Goal: Communication & Community: Answer question/provide support

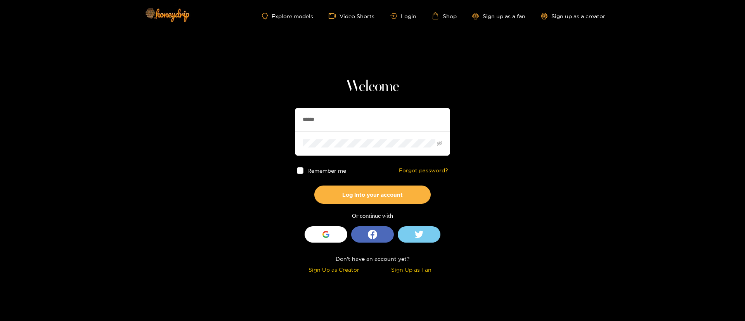
click at [331, 105] on div "Welcome ****** Remember me Forgot password? Log into your account Or continue w…" at bounding box center [372, 177] width 155 height 198
click at [339, 123] on input "******" at bounding box center [372, 119] width 155 height 23
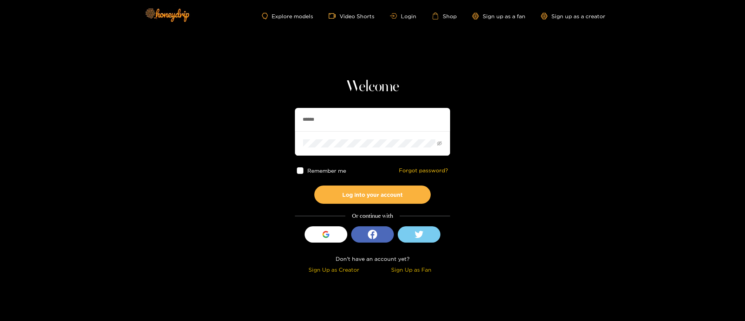
drag, startPoint x: 339, startPoint y: 123, endPoint x: 264, endPoint y: 61, distance: 96.9
click at [339, 123] on input "******" at bounding box center [372, 119] width 155 height 23
drag, startPoint x: 441, startPoint y: 119, endPoint x: 385, endPoint y: 96, distance: 61.2
click at [441, 119] on input "text" at bounding box center [372, 119] width 155 height 23
click at [385, 95] on h1 "Welcome" at bounding box center [372, 87] width 155 height 19
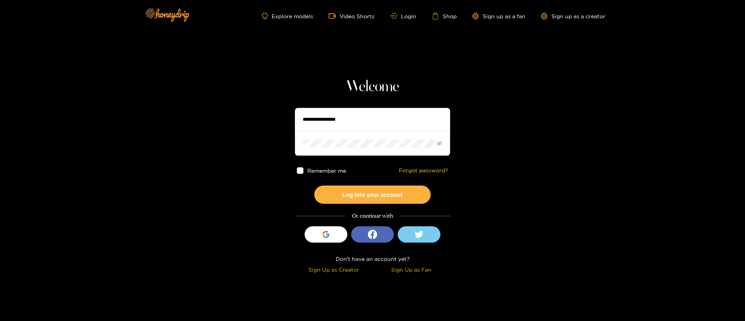
click at [385, 92] on h1 "Welcome" at bounding box center [372, 87] width 155 height 19
click at [498, 70] on section "Welcome Remember me Forgot password? Log into your account Or continue with Sig…" at bounding box center [372, 138] width 745 height 276
click at [380, 88] on h1 "Welcome" at bounding box center [372, 87] width 155 height 19
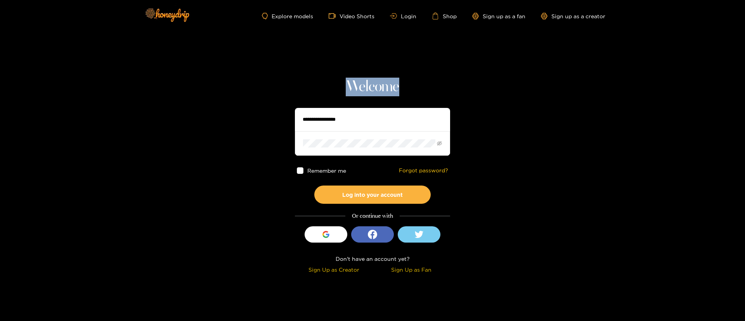
click at [380, 88] on h1 "Welcome" at bounding box center [372, 87] width 155 height 19
click at [281, 57] on section "Welcome Remember me Forgot password? Log into your account Or continue with Sig…" at bounding box center [372, 138] width 745 height 276
click at [438, 87] on h1 "Welcome" at bounding box center [372, 87] width 155 height 19
click at [357, 85] on h1 "Welcome" at bounding box center [372, 87] width 155 height 19
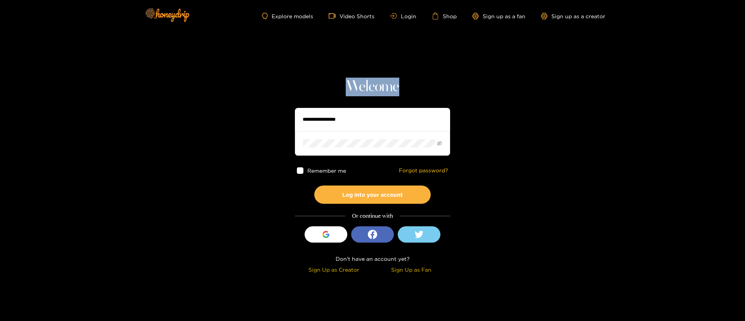
click at [357, 85] on h1 "Welcome" at bounding box center [372, 87] width 155 height 19
click at [492, 95] on section "Welcome Remember me Forgot password? Log into your account Or continue with Sig…" at bounding box center [372, 138] width 745 height 276
drag, startPoint x: 490, startPoint y: 232, endPoint x: 489, endPoint y: 239, distance: 6.6
click at [490, 233] on section "Welcome Remember me Forgot password? Log into your account Or continue with Sig…" at bounding box center [372, 138] width 745 height 276
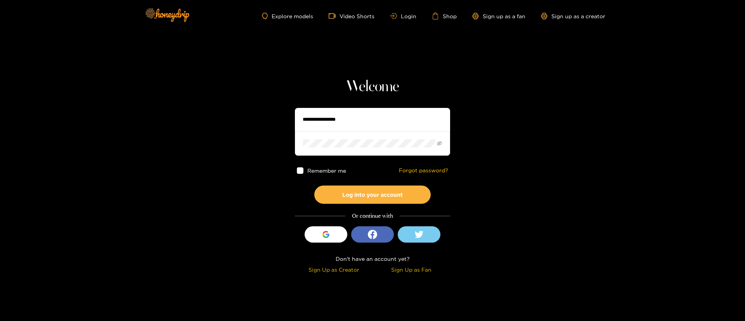
click at [334, 124] on input "text" at bounding box center [372, 119] width 155 height 23
paste input "********"
type input "********"
click at [362, 197] on button "Log into your account" at bounding box center [372, 194] width 116 height 18
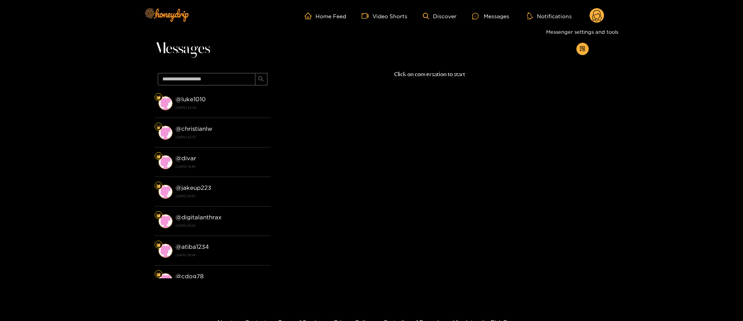
click at [593, 25] on div "Home Feed Video Shorts Discover Messages Notifications 0 videos discover messag…" at bounding box center [371, 16] width 465 height 32
drag, startPoint x: 593, startPoint y: 25, endPoint x: 595, endPoint y: 21, distance: 4.5
click at [593, 23] on div "Home Feed Video Shorts Discover Messages Notifications 0 videos discover messag…" at bounding box center [371, 16] width 465 height 32
click at [596, 18] on g at bounding box center [597, 16] width 15 height 16
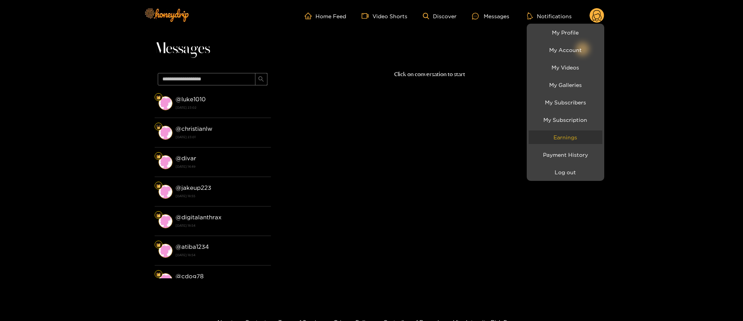
click at [582, 135] on link "Earnings" at bounding box center [566, 137] width 74 height 14
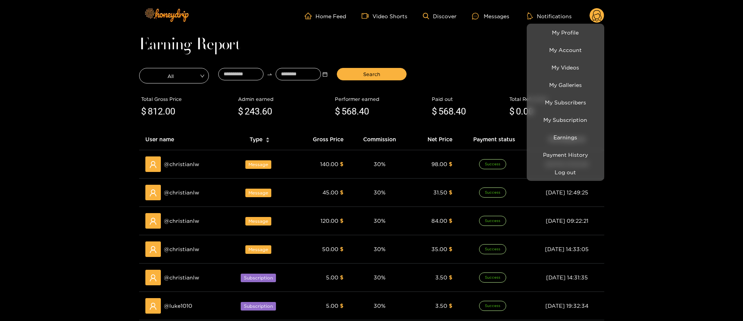
click at [448, 43] on div at bounding box center [371, 160] width 743 height 321
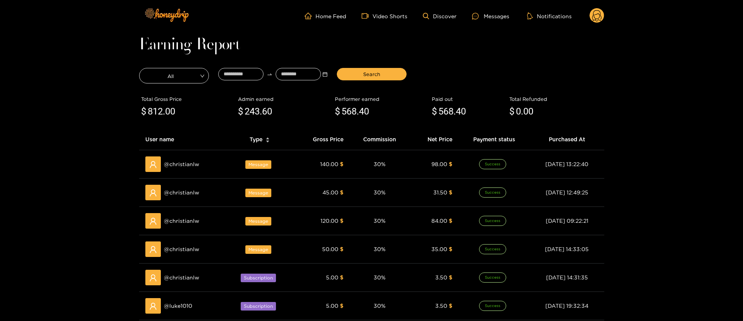
click at [595, 16] on circle at bounding box center [597, 15] width 15 height 15
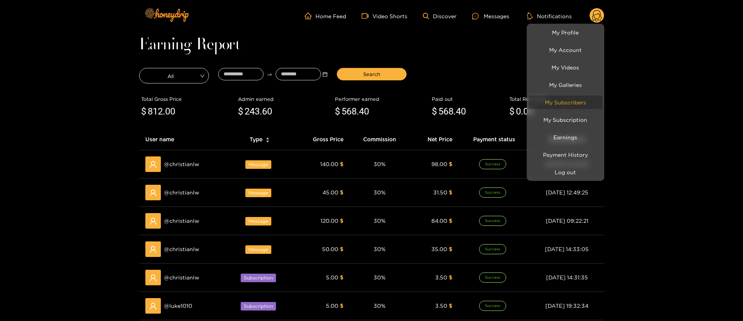
click at [577, 95] on link "My Subscribers" at bounding box center [566, 102] width 74 height 14
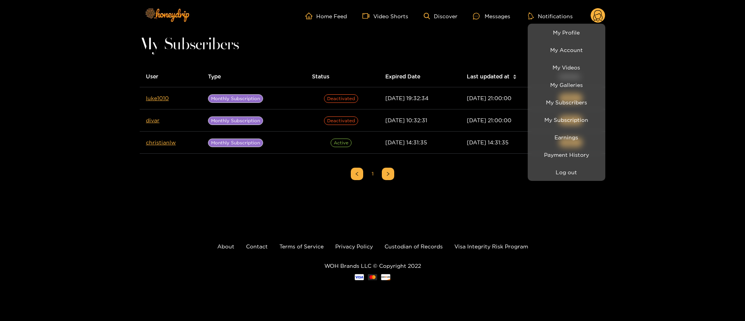
drag, startPoint x: 124, startPoint y: 115, endPoint x: 126, endPoint y: 111, distance: 5.4
click at [124, 112] on div at bounding box center [372, 160] width 745 height 321
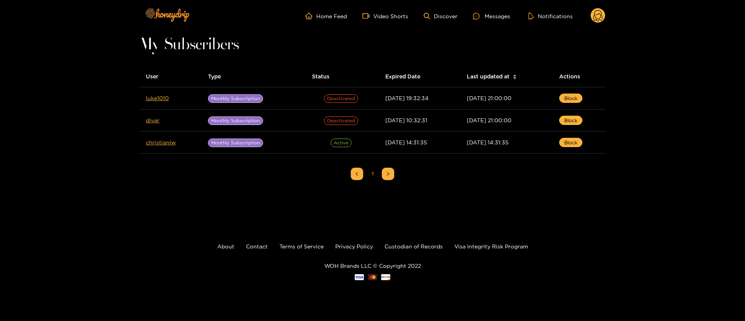
click at [595, 16] on icon at bounding box center [597, 17] width 9 height 14
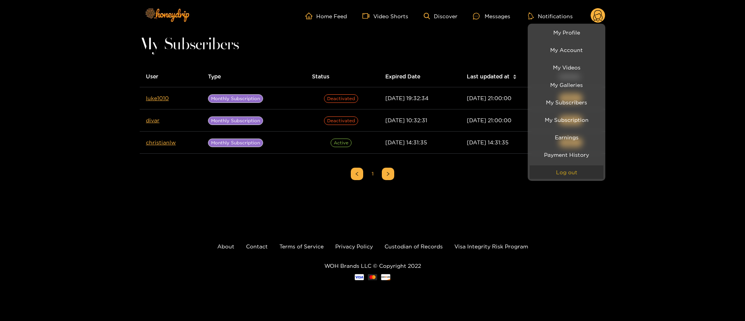
click at [565, 175] on button "Log out" at bounding box center [566, 172] width 74 height 14
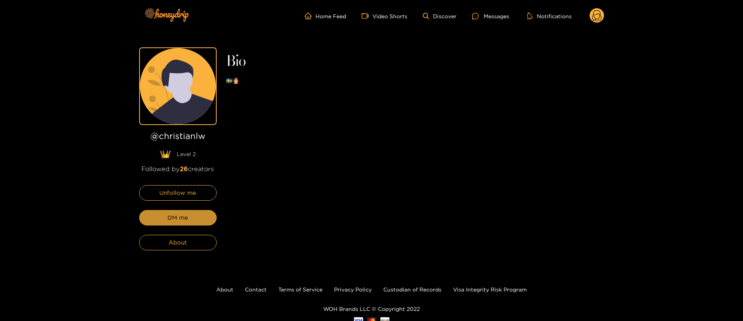
click at [189, 217] on button "DM me" at bounding box center [178, 218] width 78 height 16
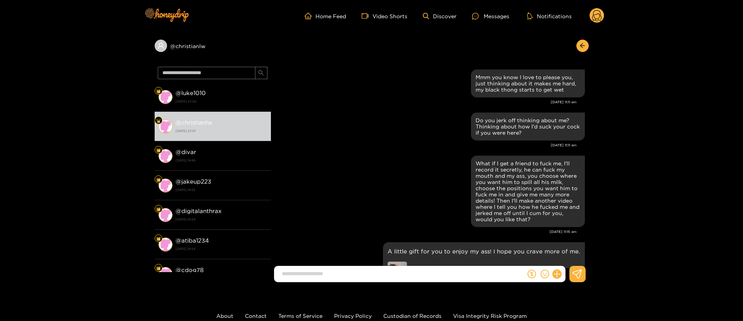
scroll to position [1396, 0]
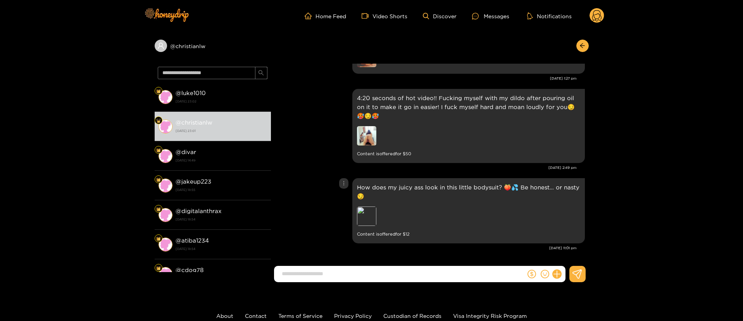
click at [294, 214] on div "How does my juicy ass look in this little bodysuit? 🍑💦 Be honest… or nasty 😏 Pr…" at bounding box center [430, 210] width 310 height 69
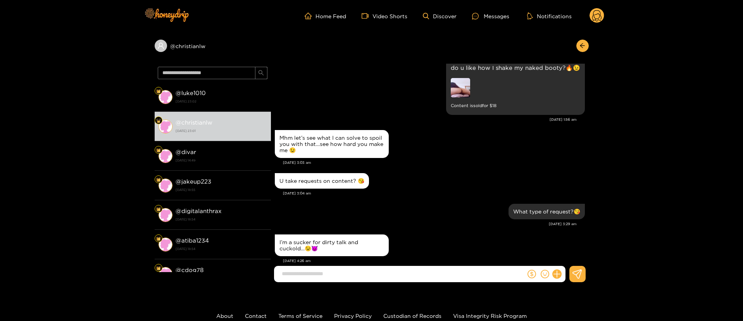
scroll to position [0, 0]
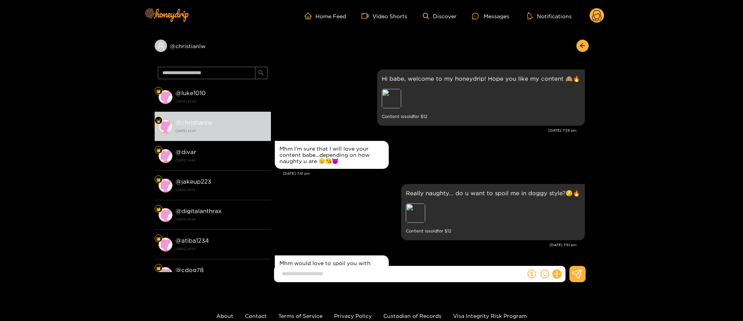
click at [529, 156] on div "Mhm I’m sure that I will love your content babe…depending on how naughty u are …" at bounding box center [430, 155] width 310 height 32
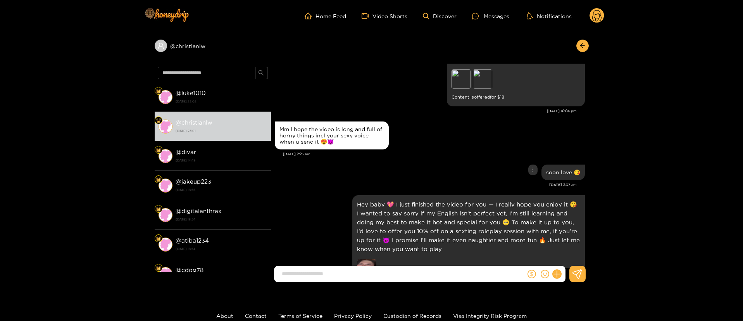
scroll to position [1629, 0]
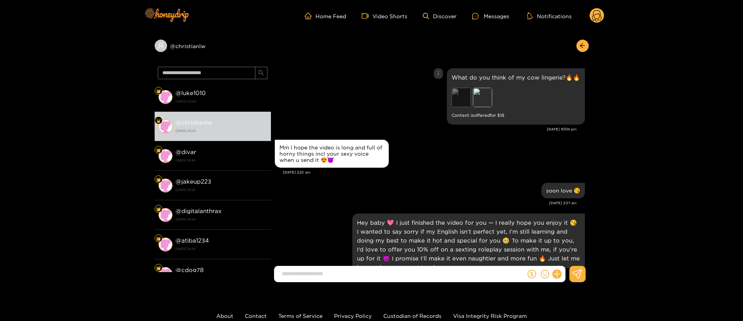
click at [458, 88] on div "Preview" at bounding box center [461, 97] width 19 height 19
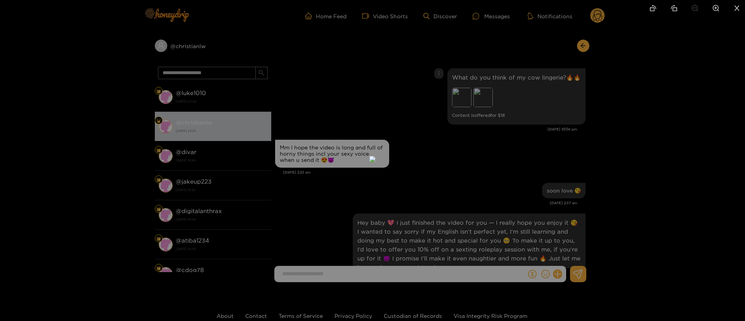
click at [573, 106] on div at bounding box center [372, 160] width 745 height 321
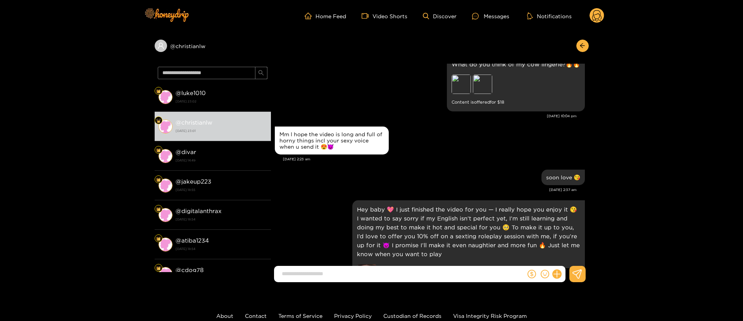
scroll to position [1571, 0]
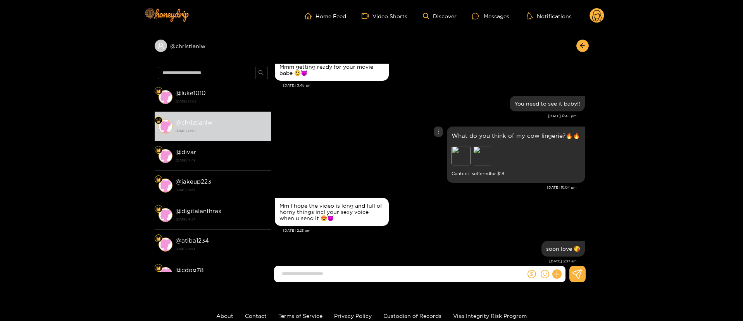
click at [456, 156] on div "Preview" at bounding box center [461, 155] width 19 height 19
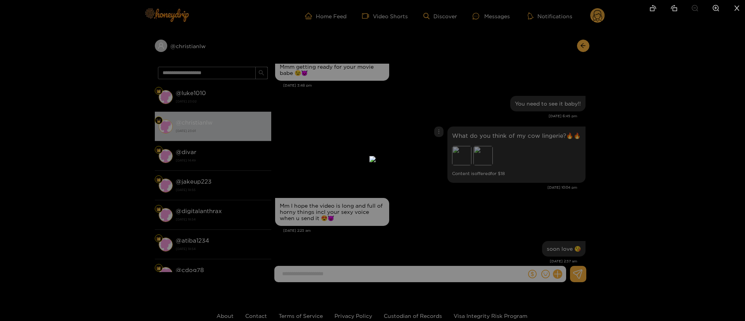
click at [482, 232] on div at bounding box center [372, 160] width 745 height 321
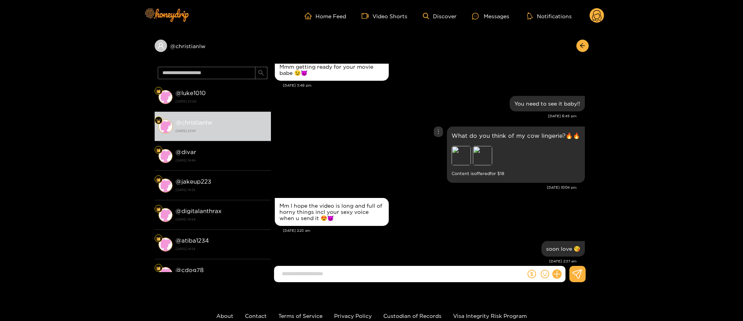
click at [477, 131] on p "What do you think of my cow lingerie?🔥🔥" at bounding box center [516, 135] width 129 height 9
copy p "What do you think of my cow lingerie?🔥🔥"
click at [434, 128] on div at bounding box center [438, 131] width 9 height 10
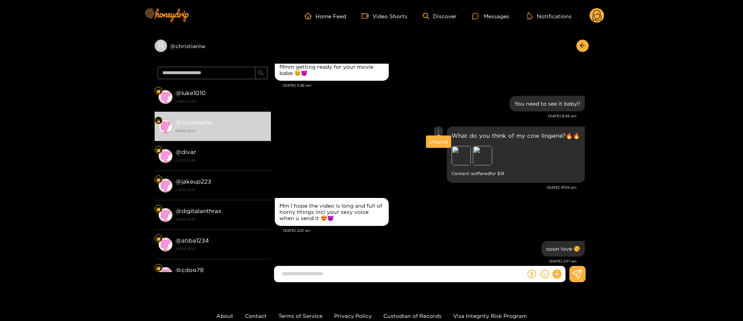
click at [444, 145] on div "Unsend" at bounding box center [438, 142] width 19 height 8
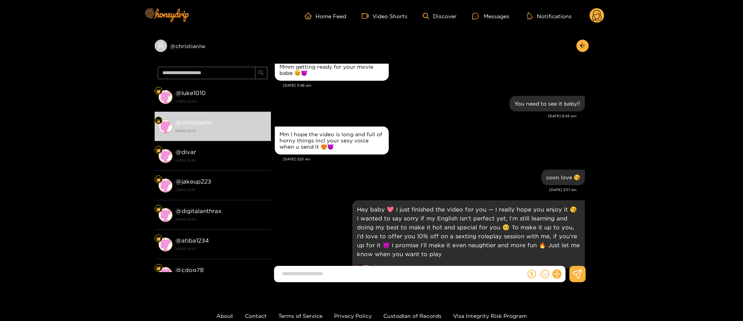
click at [442, 113] on div "You need to see it baby!! Jul. 8, 6:45 pm" at bounding box center [430, 109] width 310 height 31
click at [455, 124] on div "Mm I hope the video is long and full of horny things incl your sexy voice when …" at bounding box center [430, 140] width 310 height 32
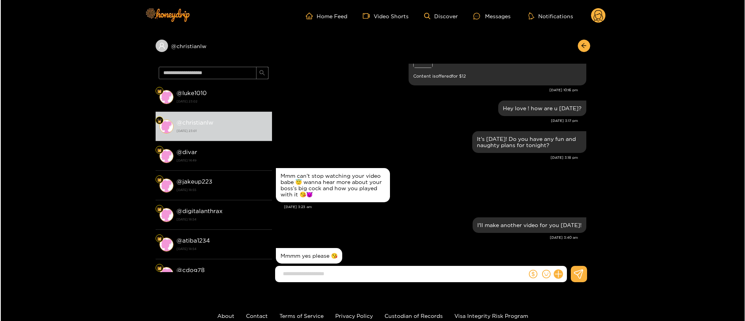
scroll to position [2211, 0]
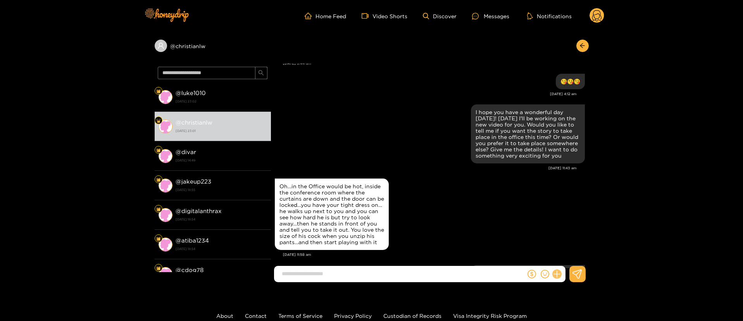
click at [557, 272] on icon at bounding box center [557, 274] width 9 height 9
click at [567, 261] on button at bounding box center [571, 254] width 27 height 17
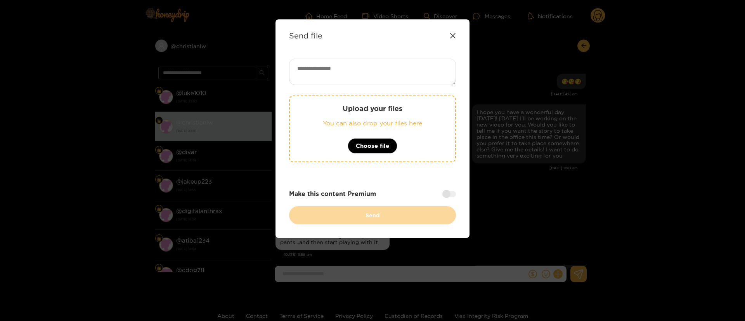
click at [372, 74] on textarea at bounding box center [372, 72] width 167 height 26
paste textarea "**********"
type textarea "**********"
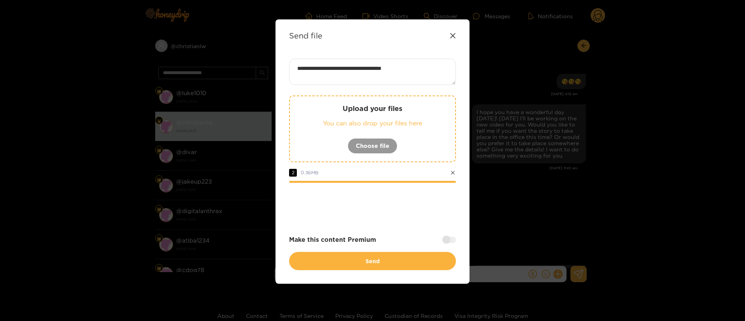
click at [399, 236] on div "Make this content Premium" at bounding box center [372, 239] width 167 height 9
click at [418, 221] on div "**********" at bounding box center [372, 164] width 167 height 211
click at [446, 237] on div at bounding box center [449, 240] width 14 height 6
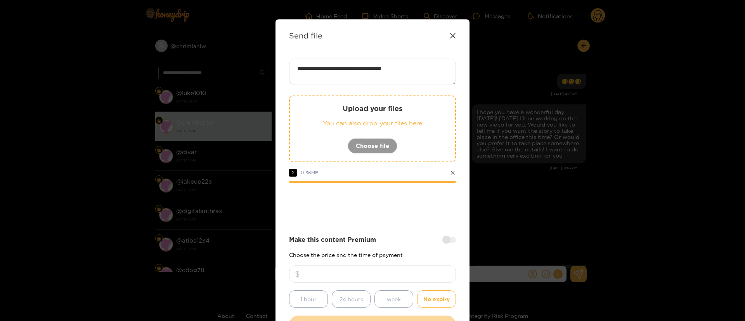
click at [388, 280] on input "number" at bounding box center [372, 273] width 167 height 17
type input "**"
click at [397, 232] on div "**********" at bounding box center [372, 196] width 167 height 275
click at [394, 207] on div at bounding box center [372, 203] width 167 height 31
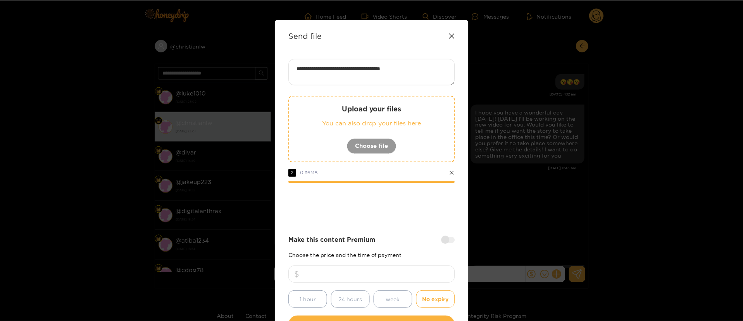
scroll to position [57, 0]
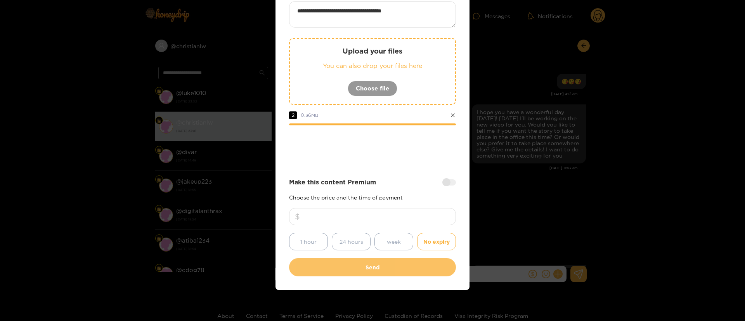
click at [388, 270] on button "Send" at bounding box center [372, 267] width 167 height 18
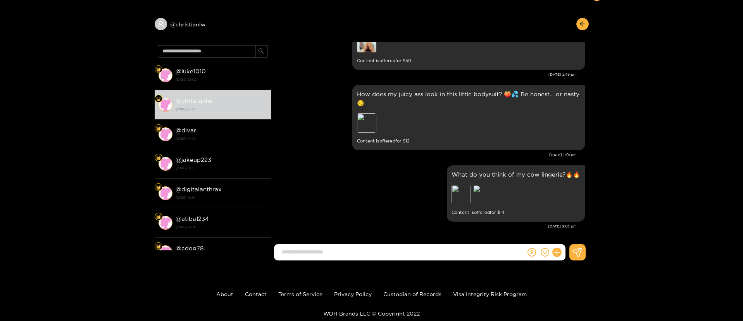
scroll to position [0, 0]
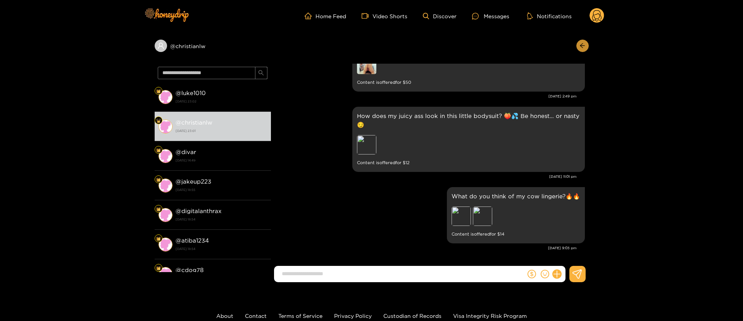
click at [586, 45] on button "button" at bounding box center [583, 46] width 12 height 12
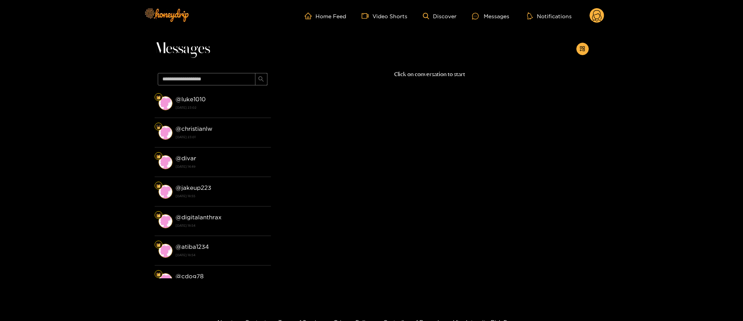
click at [590, 26] on div "Home Feed Video Shorts Discover Messages Notifications 0" at bounding box center [371, 16] width 465 height 32
click at [593, 18] on circle at bounding box center [597, 15] width 15 height 15
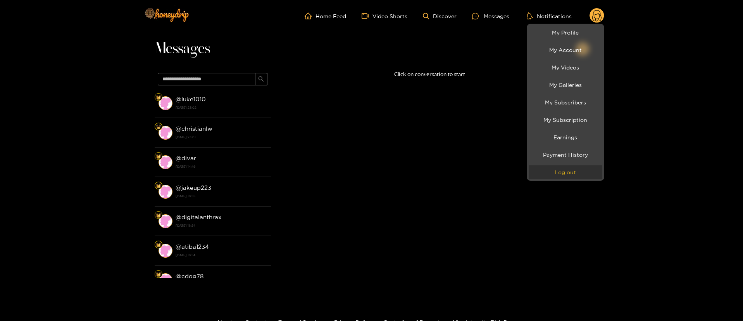
click at [587, 173] on button "Log out" at bounding box center [566, 172] width 74 height 14
